Goal: Find contact information: Find contact information

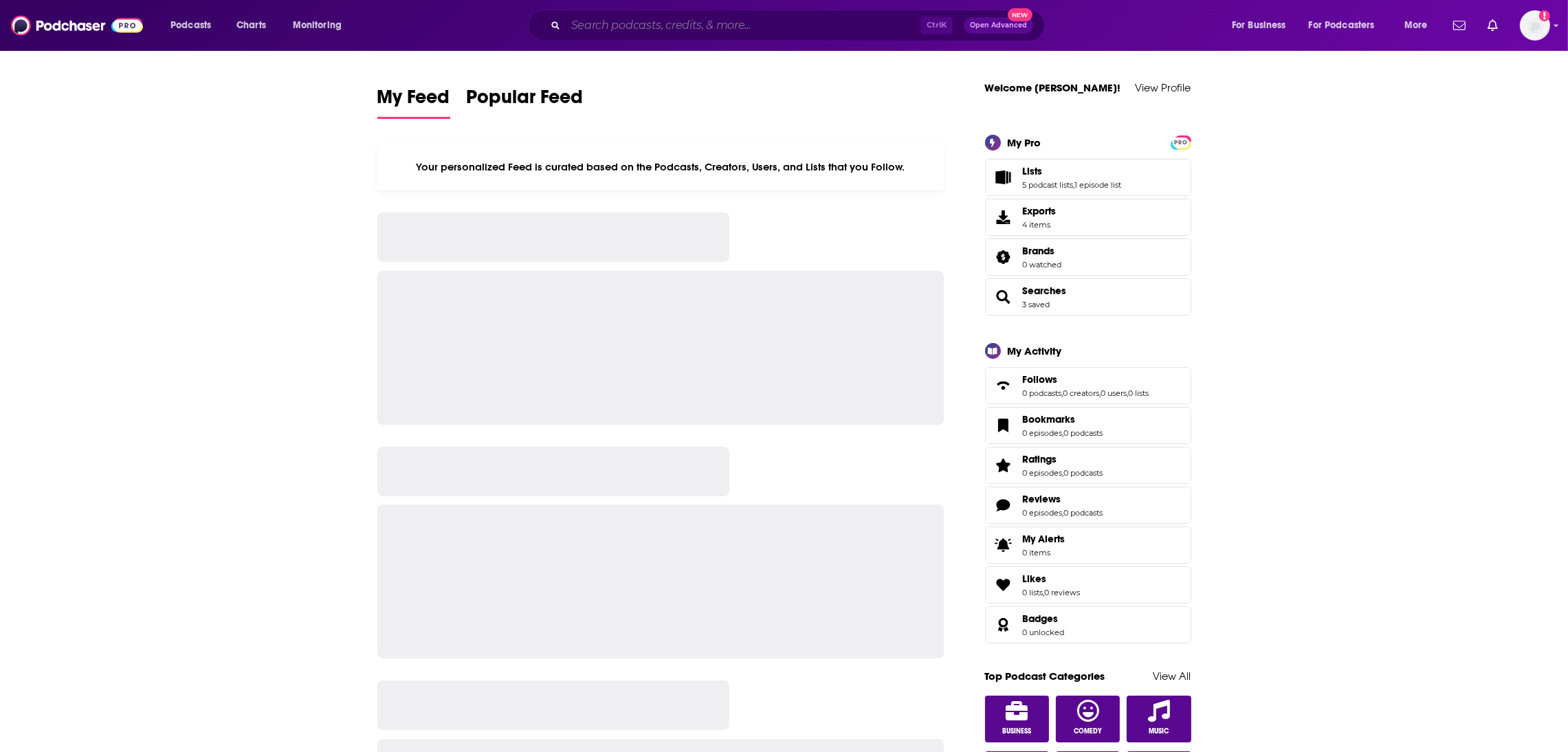
click at [643, 20] on input "Search podcasts, credits, & more..." at bounding box center [743, 25] width 355 height 22
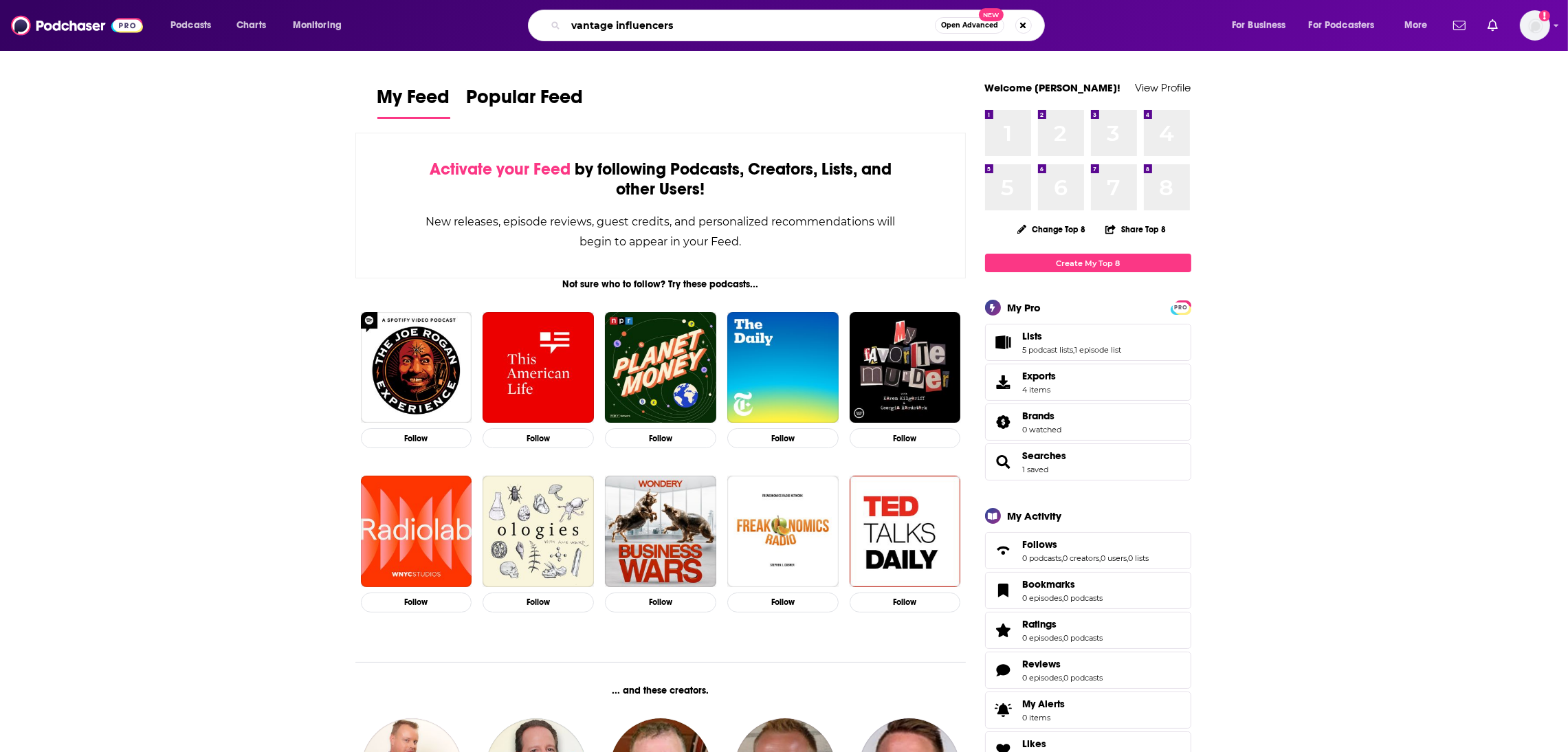
type input "vantage influencers"
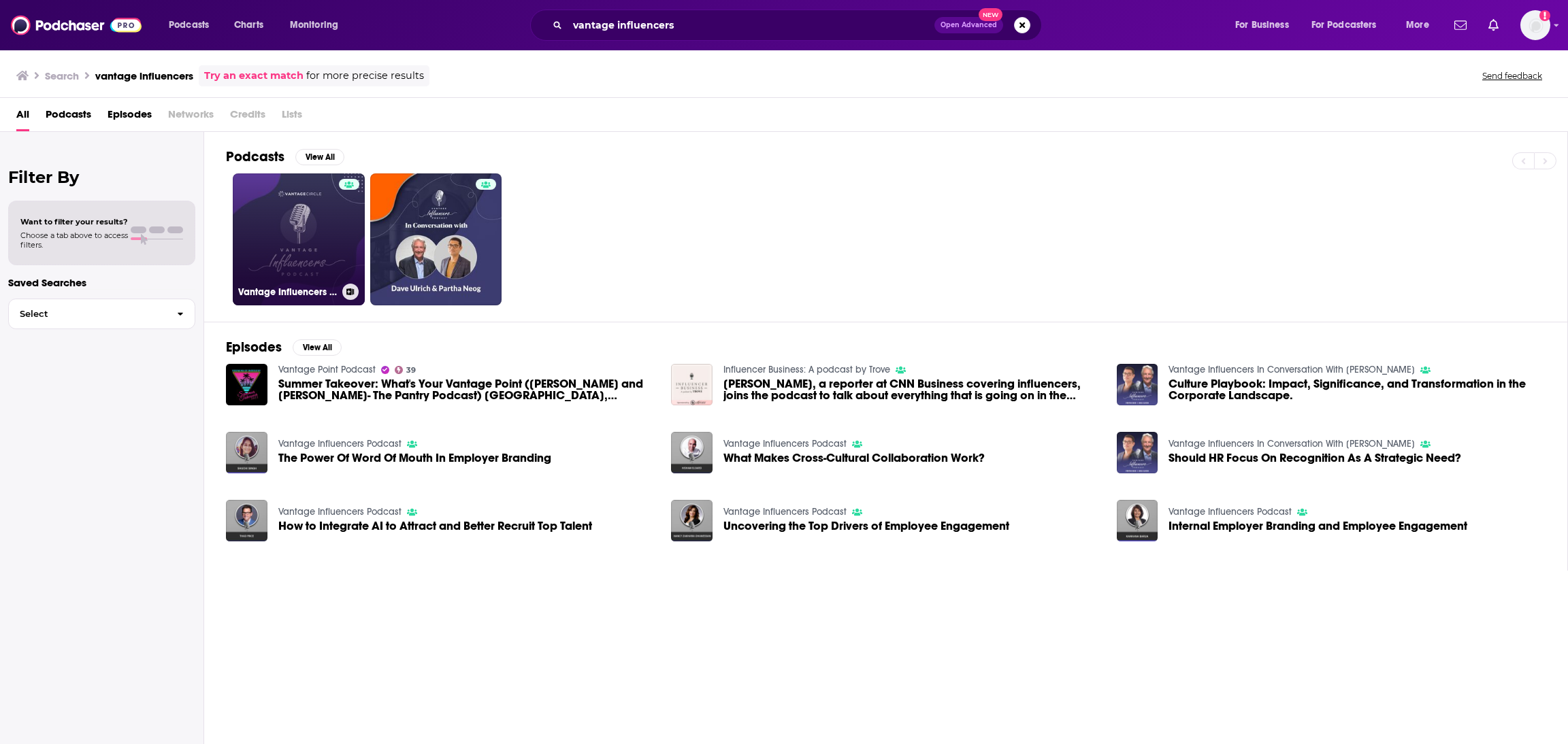
click at [317, 245] on link "Vantage Influencers Podcast" at bounding box center [299, 239] width 132 height 132
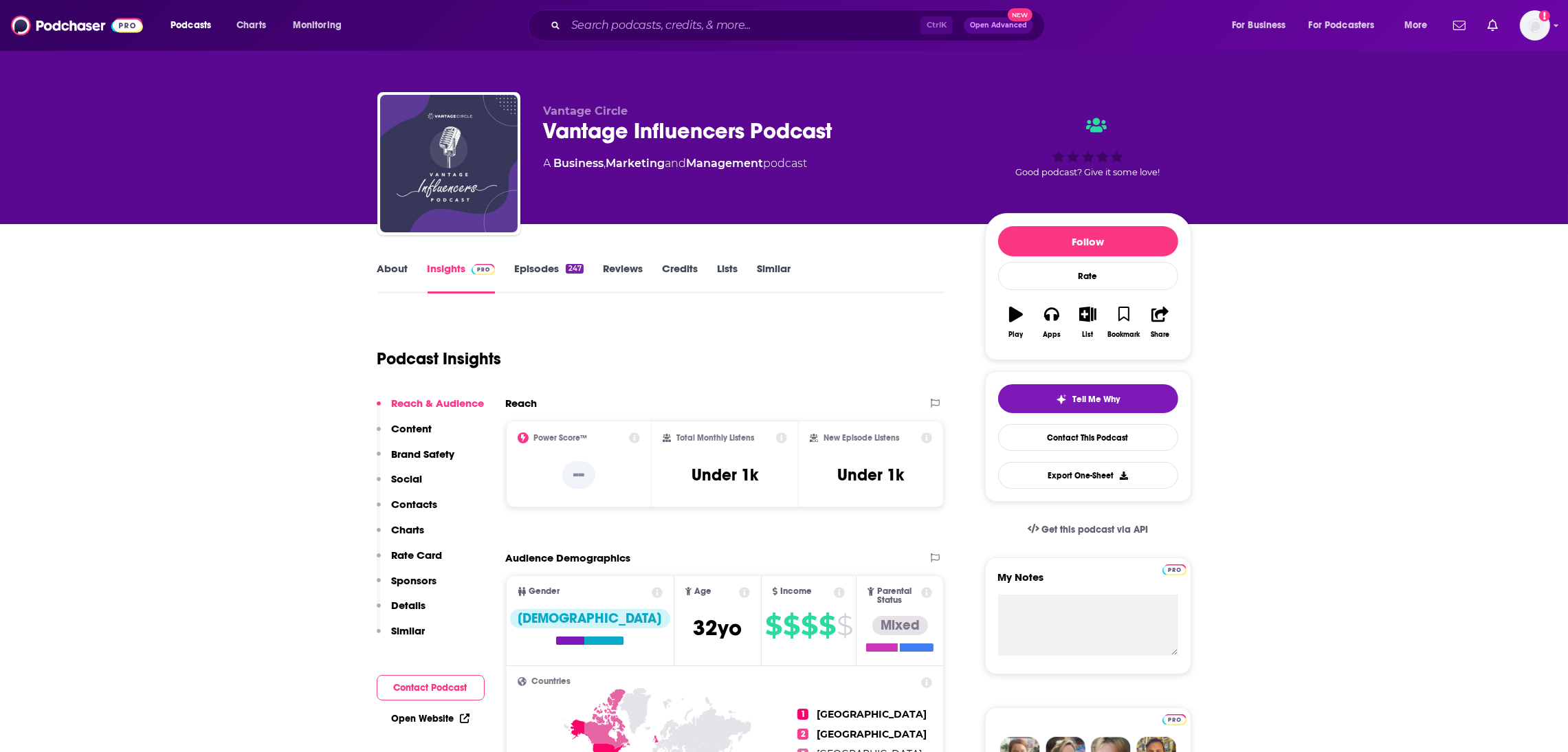
click at [386, 266] on link "About" at bounding box center [393, 278] width 31 height 32
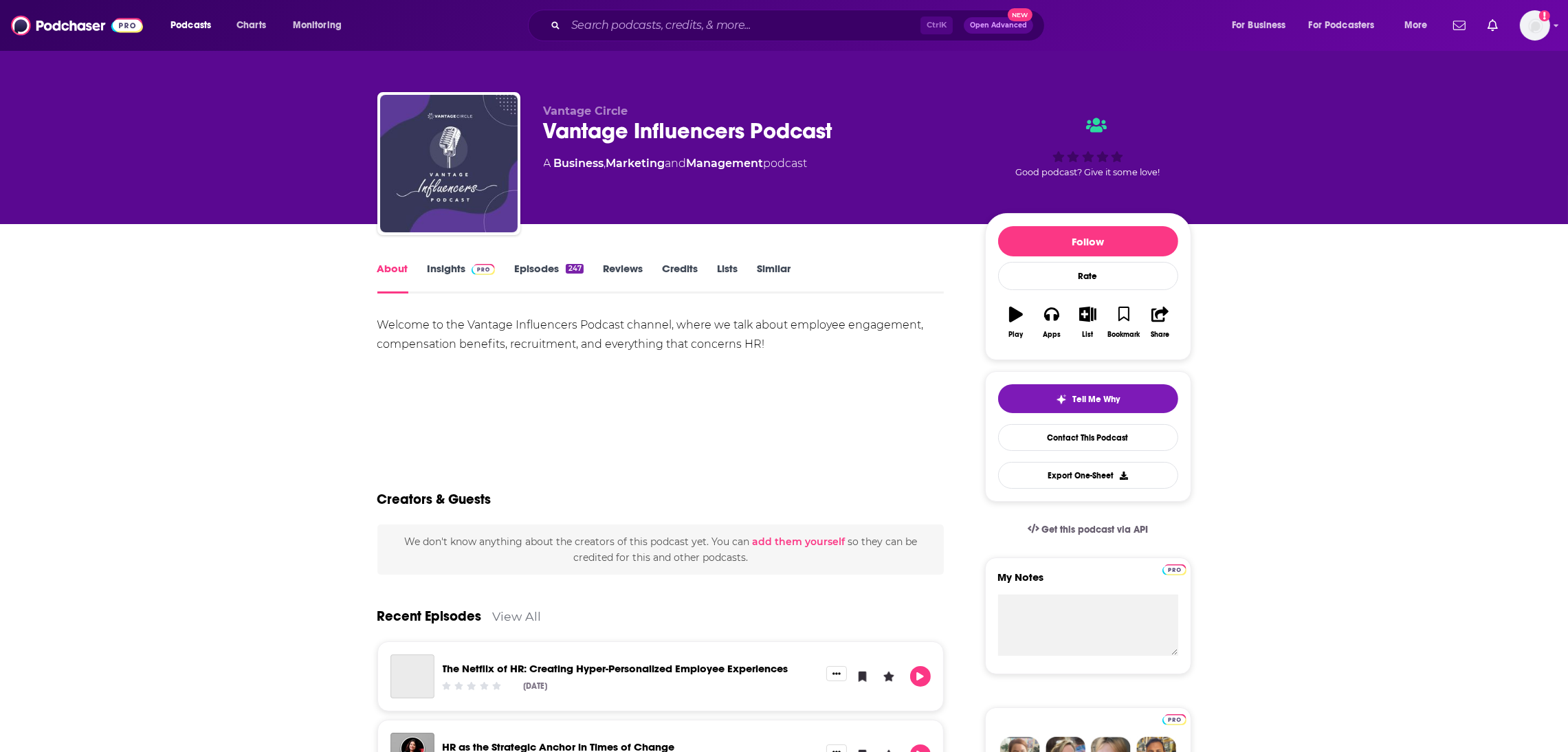
click at [394, 268] on link "About" at bounding box center [393, 278] width 31 height 32
click at [449, 268] on link "Insights" at bounding box center [461, 278] width 68 height 32
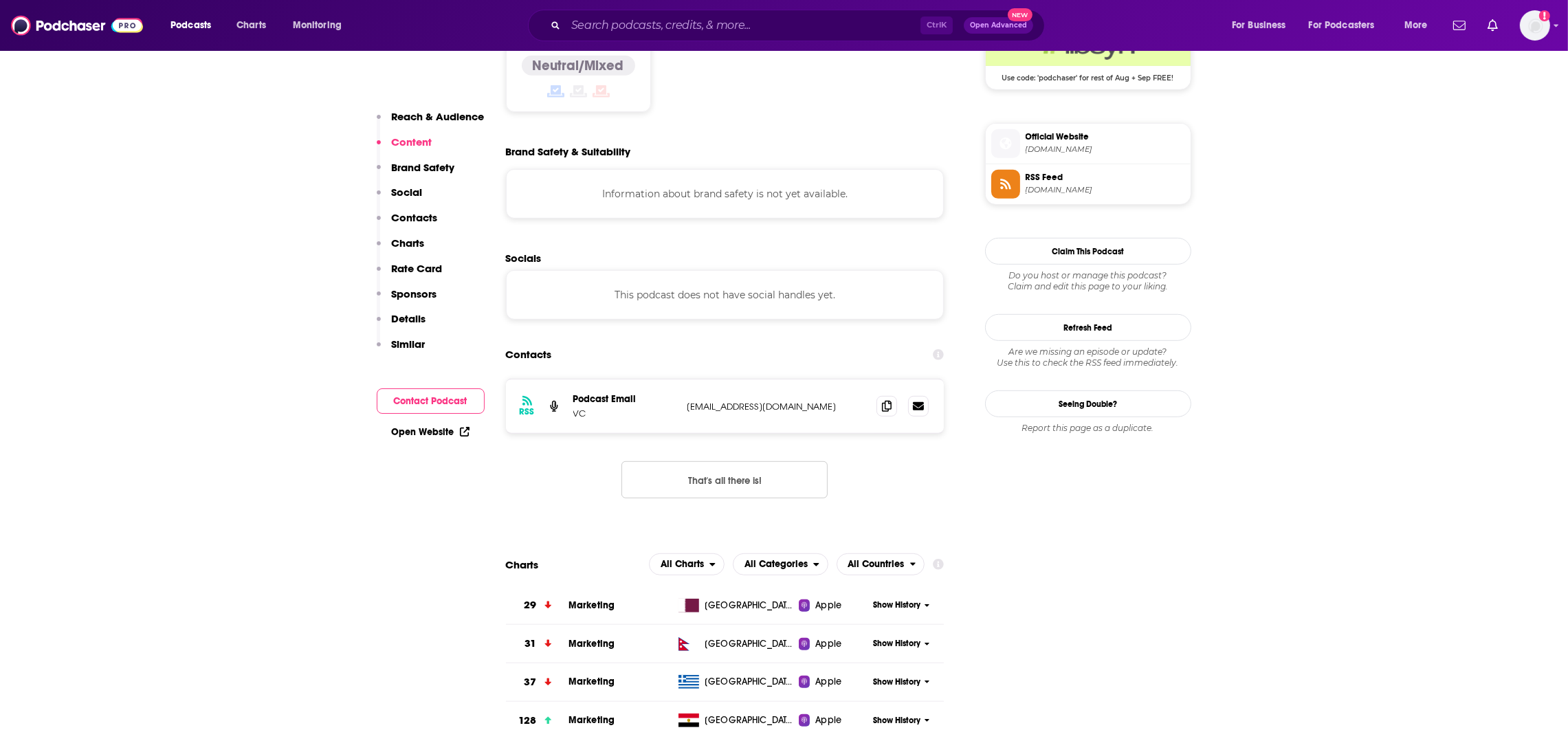
scroll to position [1325, 0]
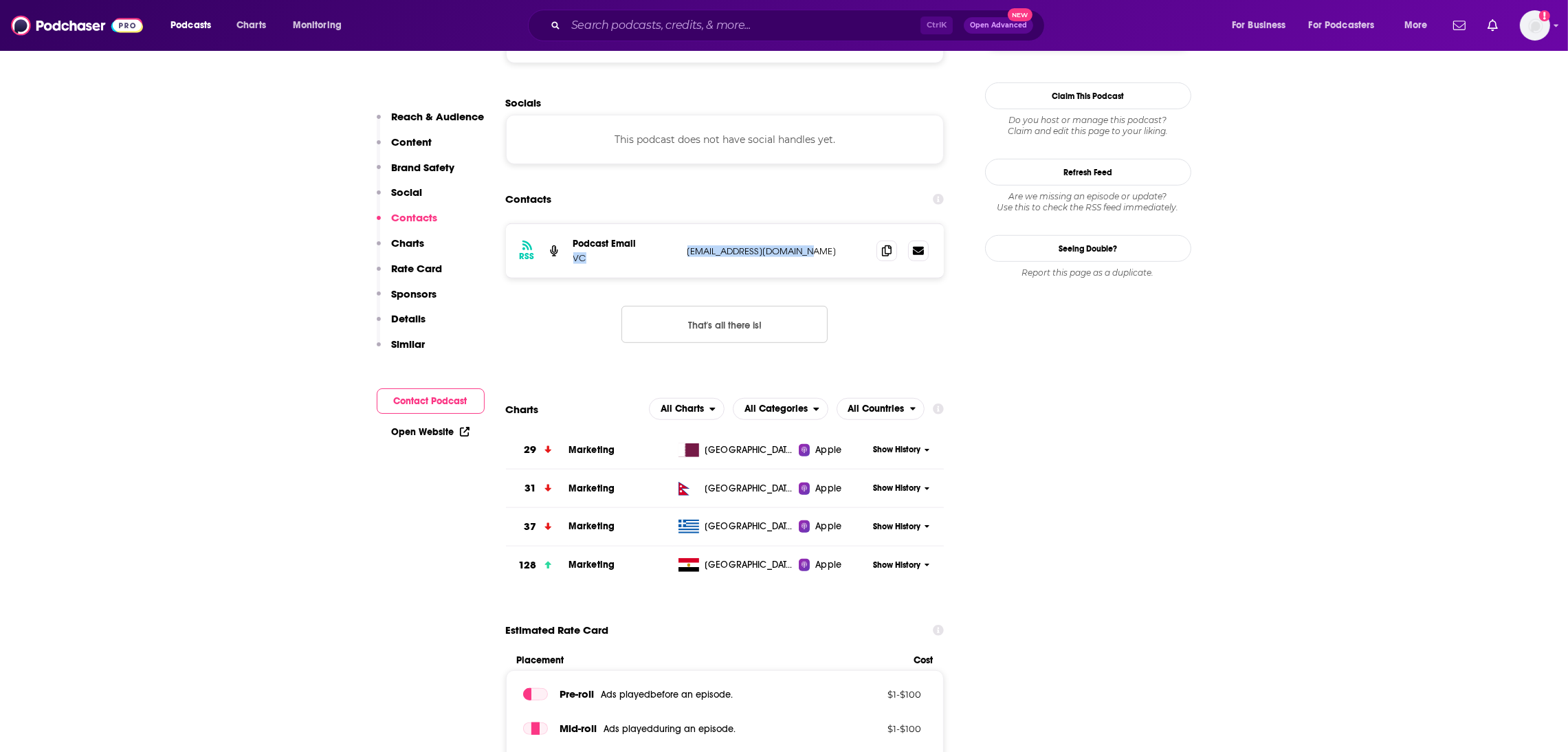
drag, startPoint x: 816, startPoint y: 171, endPoint x: 686, endPoint y: 166, distance: 130.1
click at [680, 224] on div "RSS Podcast Email VC [EMAIL_ADDRESS][DOMAIN_NAME] [EMAIL_ADDRESS][DOMAIN_NAME]" at bounding box center [725, 251] width 439 height 53
copy div "VC [EMAIL_ADDRESS][DOMAIN_NAME]"
